Goal: Information Seeking & Learning: Get advice/opinions

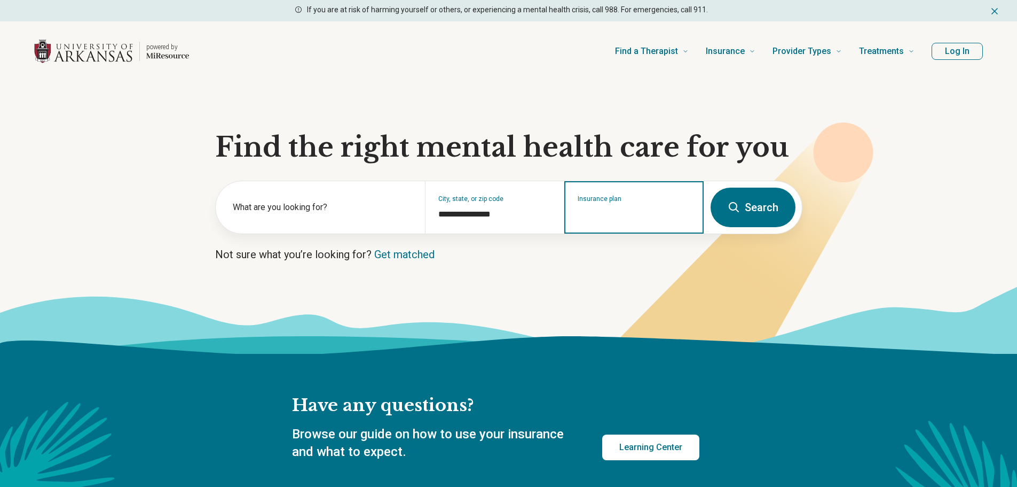
click at [596, 220] on input "Insurance plan" at bounding box center [634, 214] width 113 height 13
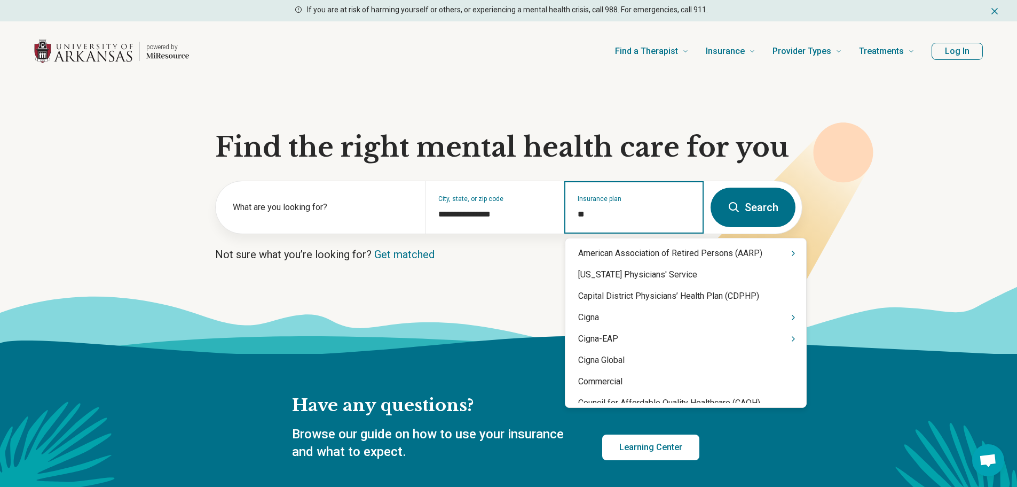
type input "***"
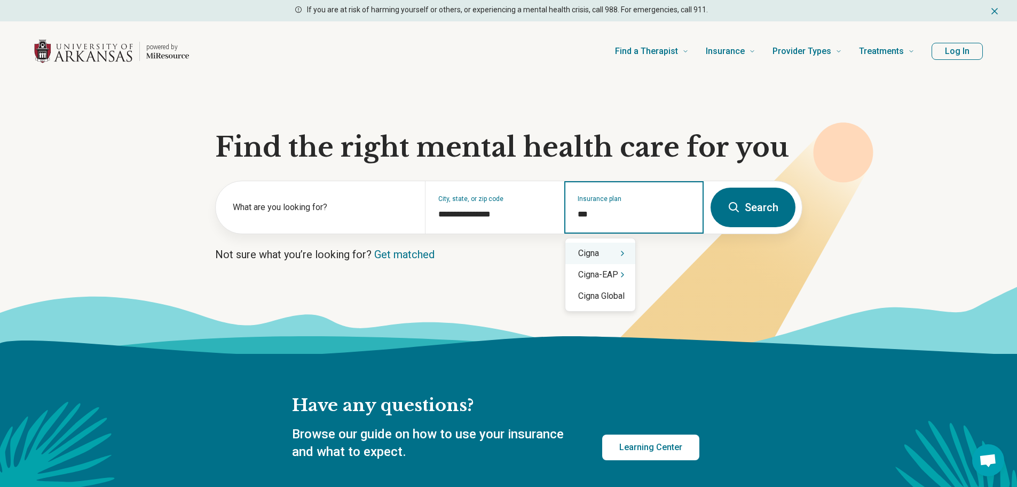
click at [624, 254] on icon "Suggestions" at bounding box center [622, 253] width 9 height 9
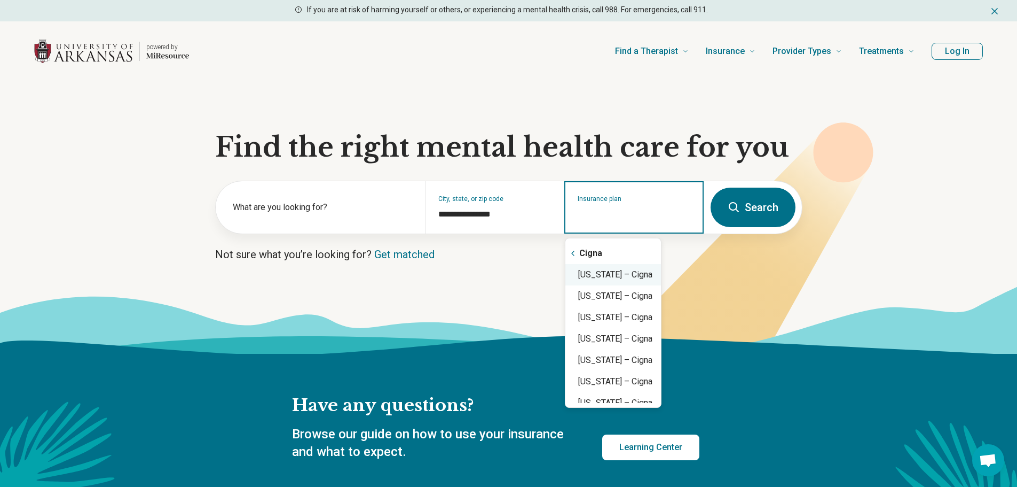
click at [641, 275] on div "[US_STATE] – Cigna" at bounding box center [614, 274] width 96 height 21
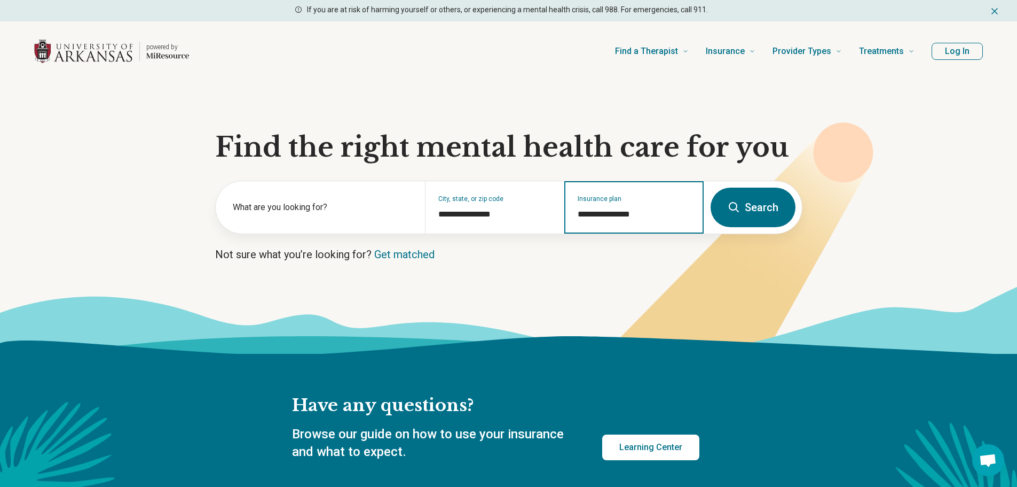
type input "**********"
click at [755, 210] on button "Search" at bounding box center [753, 207] width 85 height 40
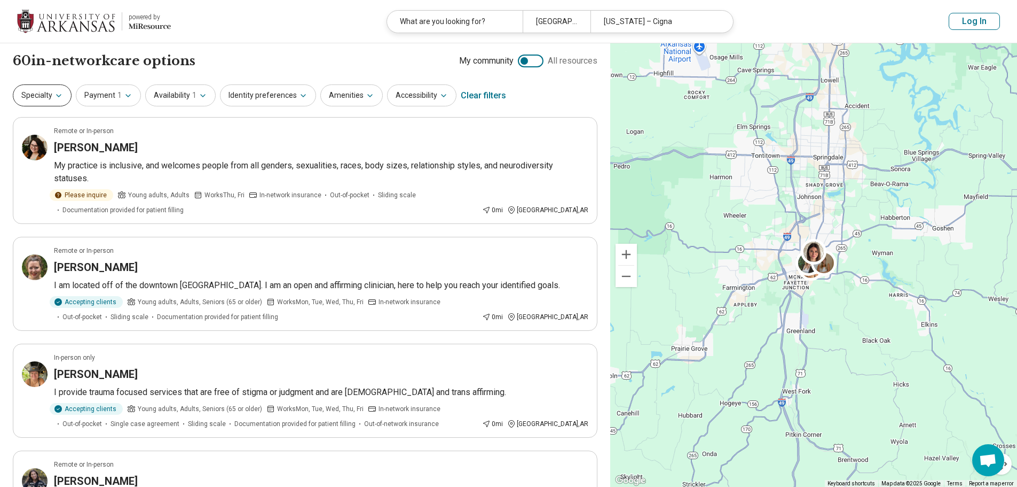
click at [60, 97] on icon "button" at bounding box center [58, 95] width 9 height 9
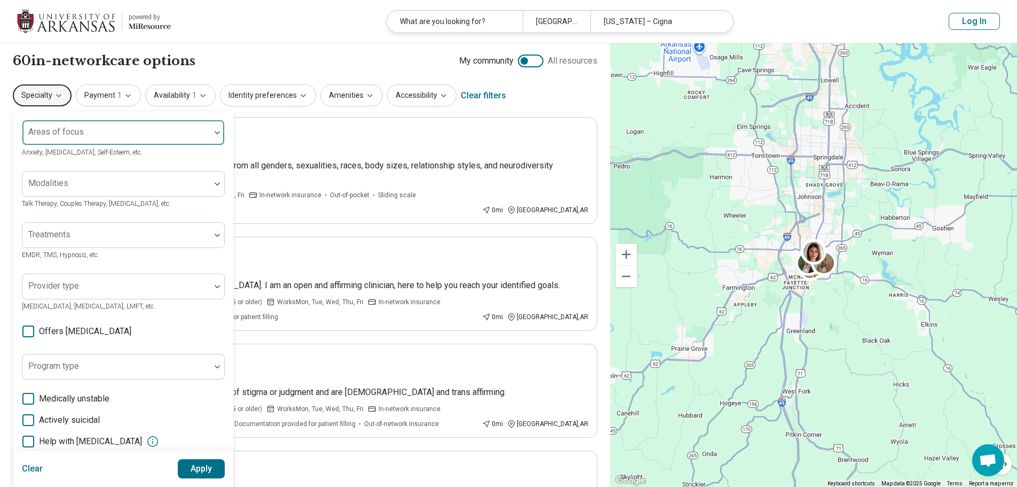
click at [64, 129] on label "Areas of focus" at bounding box center [56, 132] width 56 height 10
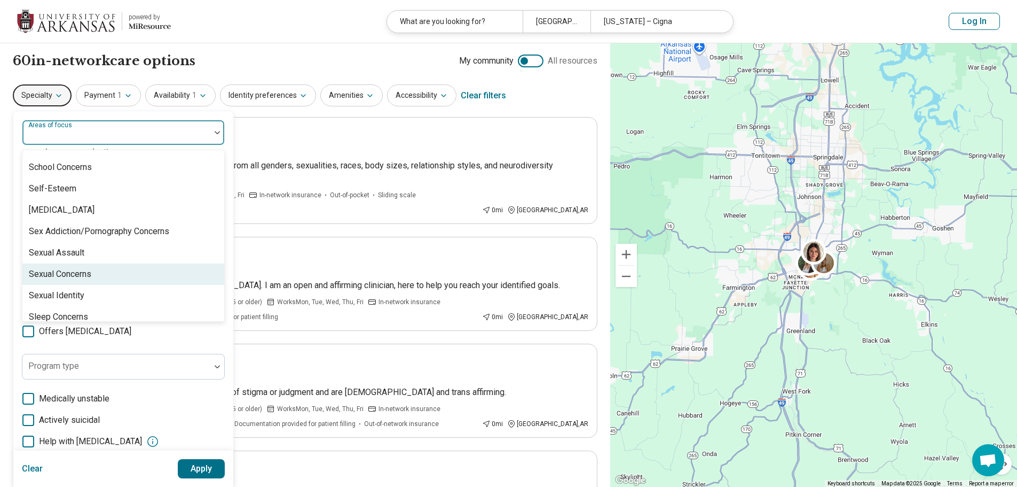
scroll to position [1995, 0]
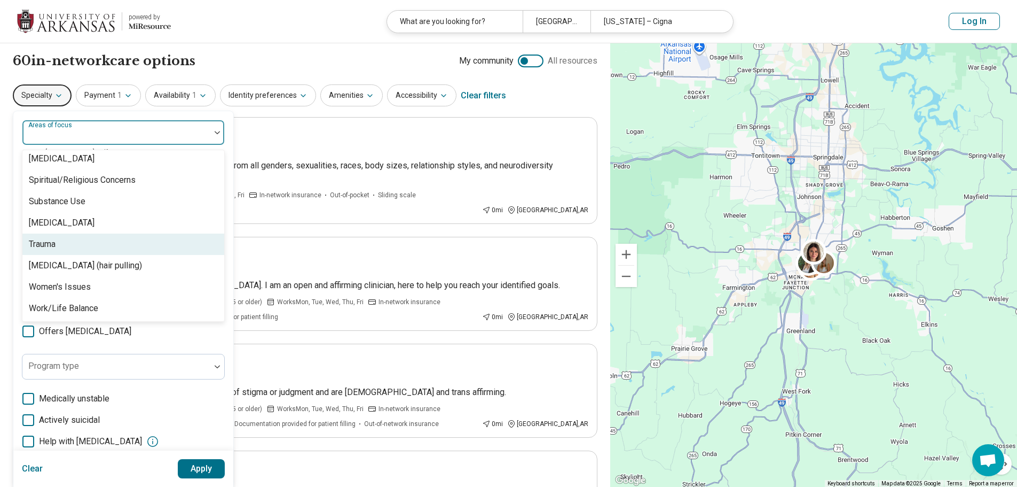
click at [62, 251] on div "Trauma" at bounding box center [123, 243] width 202 height 21
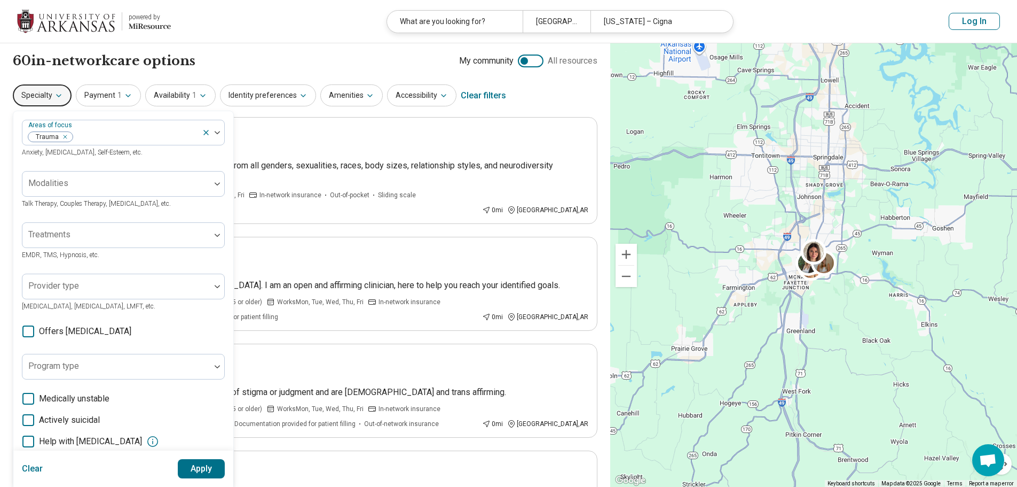
click at [196, 472] on button "Apply" at bounding box center [202, 468] width 48 height 19
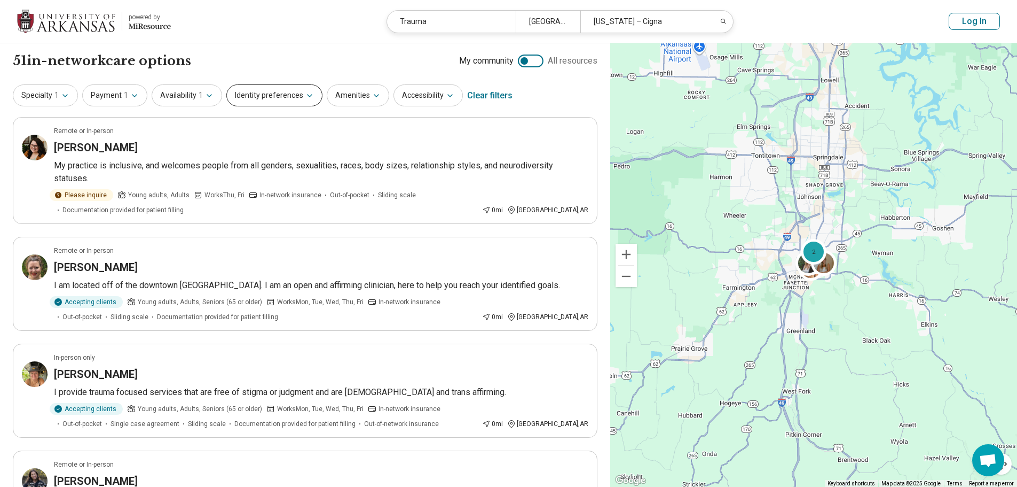
click at [276, 94] on button "Identity preferences" at bounding box center [274, 95] width 96 height 22
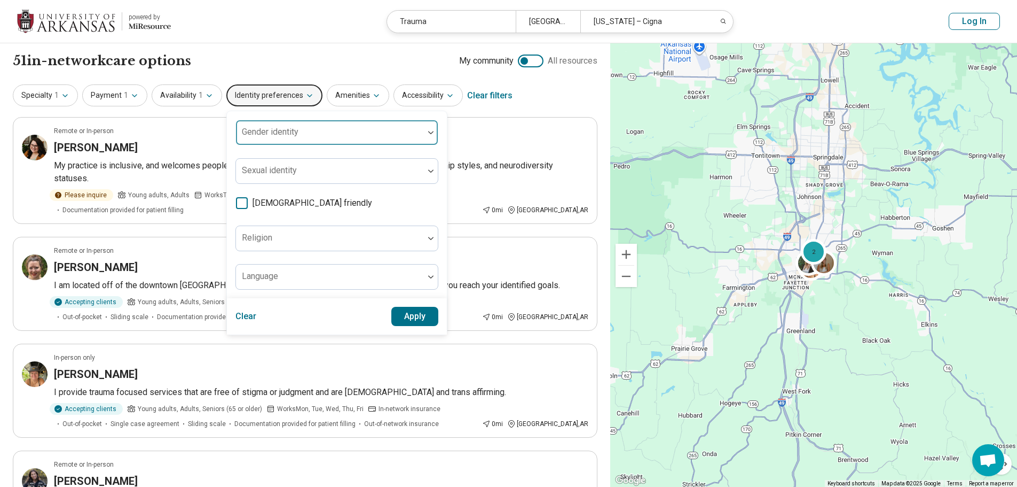
click at [275, 142] on div at bounding box center [329, 136] width 179 height 15
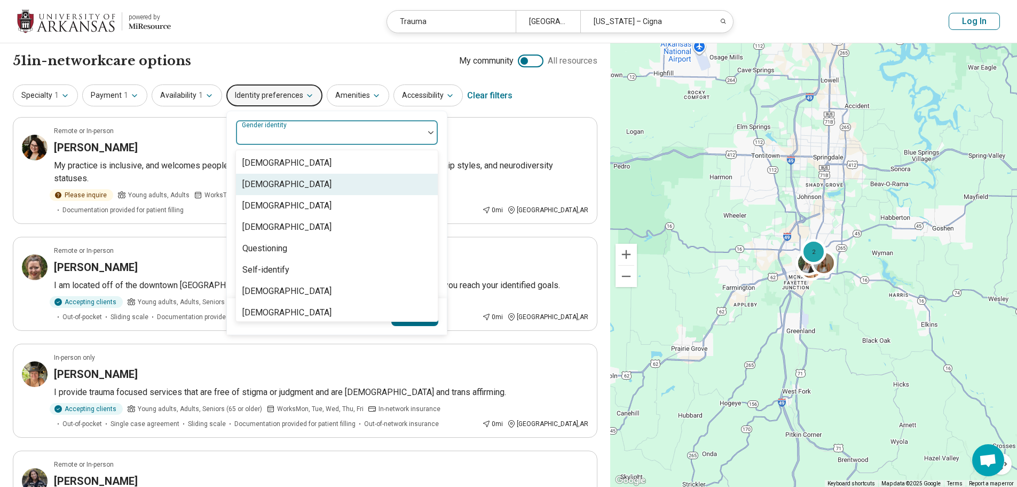
click at [270, 186] on div "[DEMOGRAPHIC_DATA]" at bounding box center [286, 184] width 89 height 13
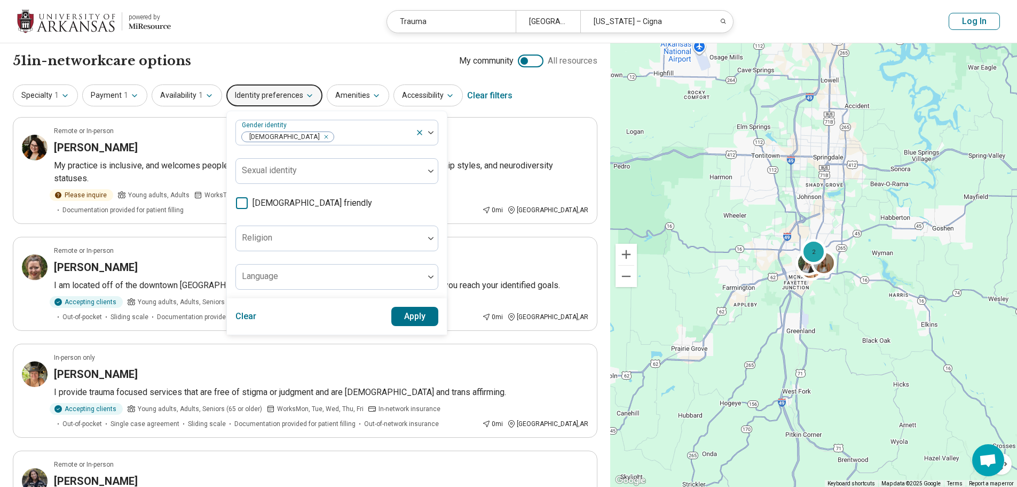
click at [412, 317] on button "Apply" at bounding box center [415, 316] width 48 height 19
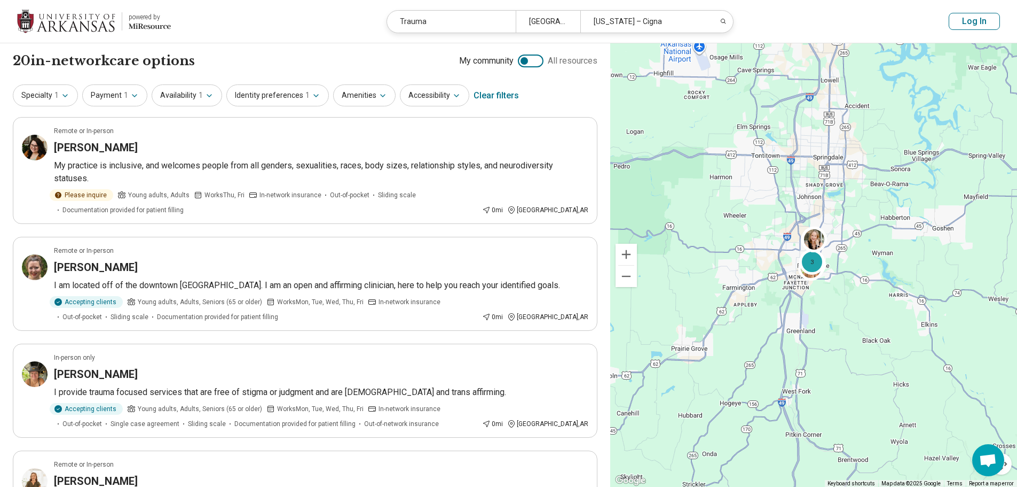
click at [270, 69] on div "20 in-network care options 20 in-network provider s My community All resources" at bounding box center [305, 61] width 585 height 18
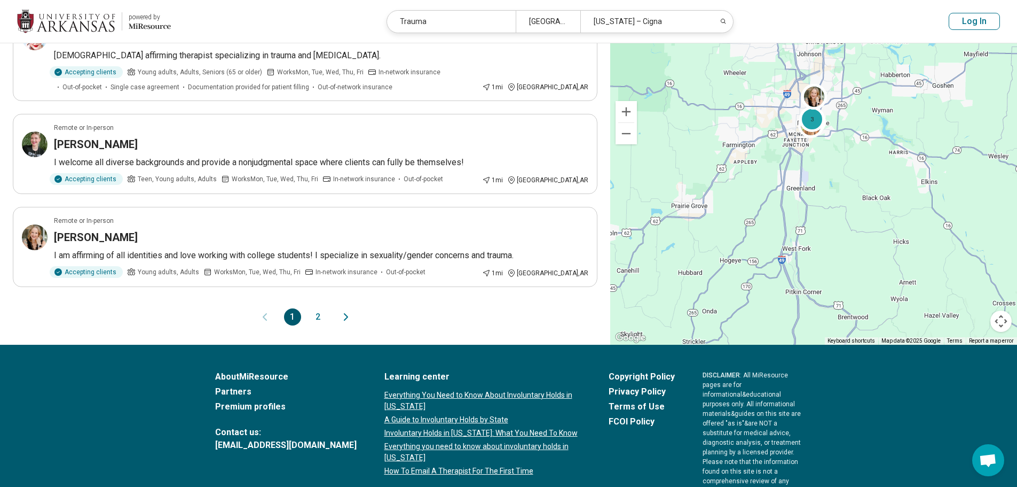
click at [314, 308] on button "2" at bounding box center [318, 316] width 17 height 17
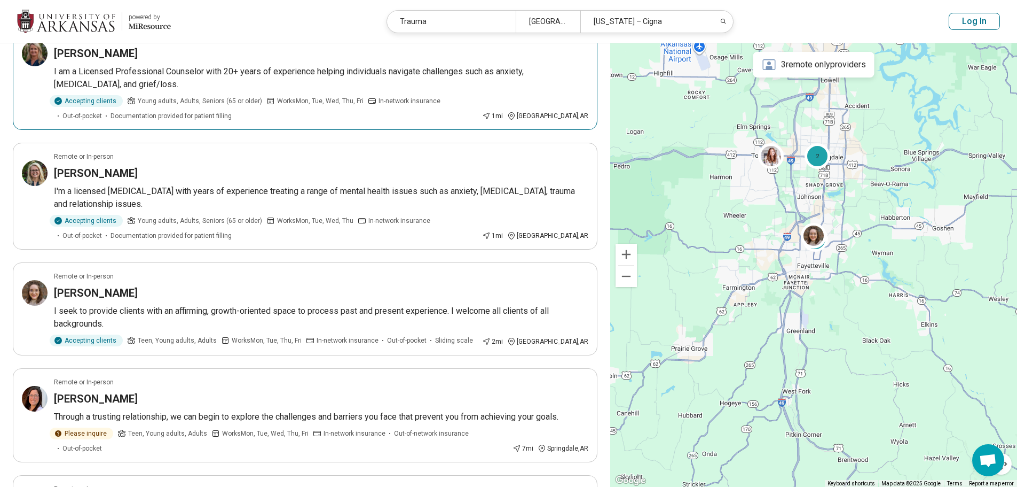
scroll to position [107, 0]
